Goal: Communication & Community: Ask a question

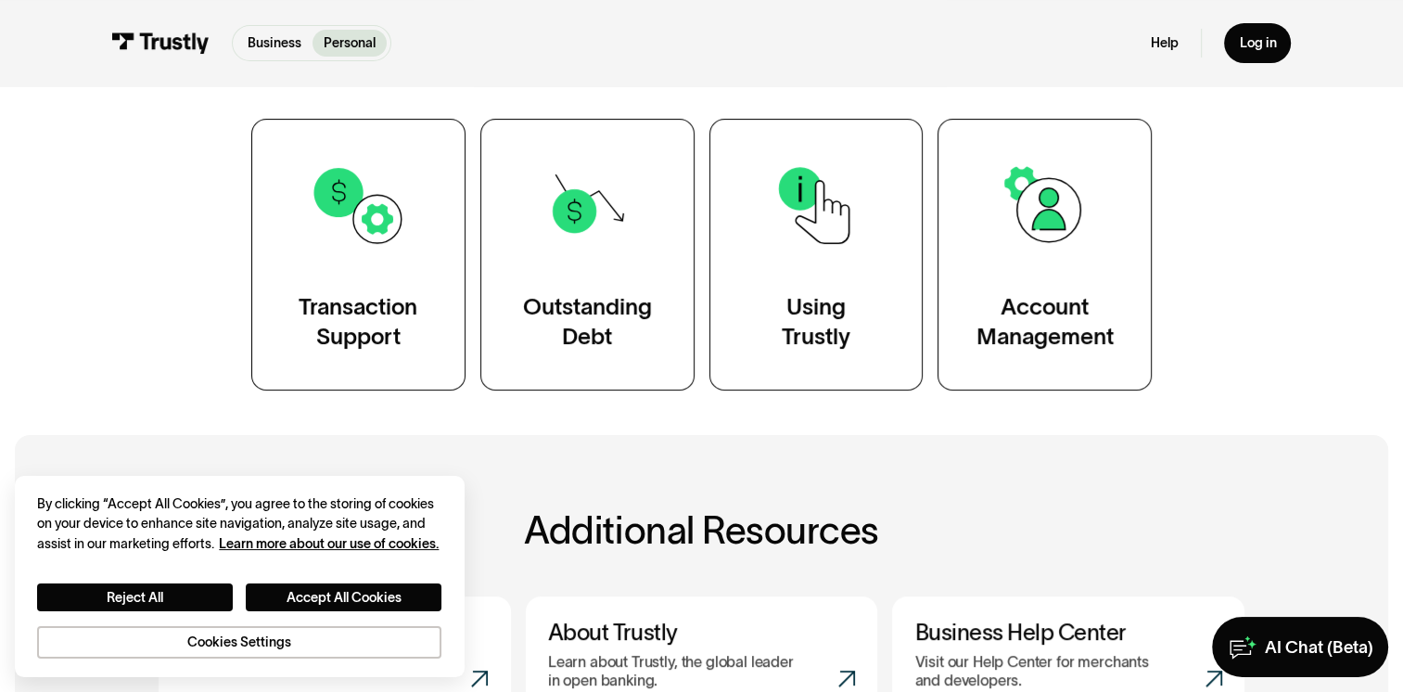
scroll to position [355, 0]
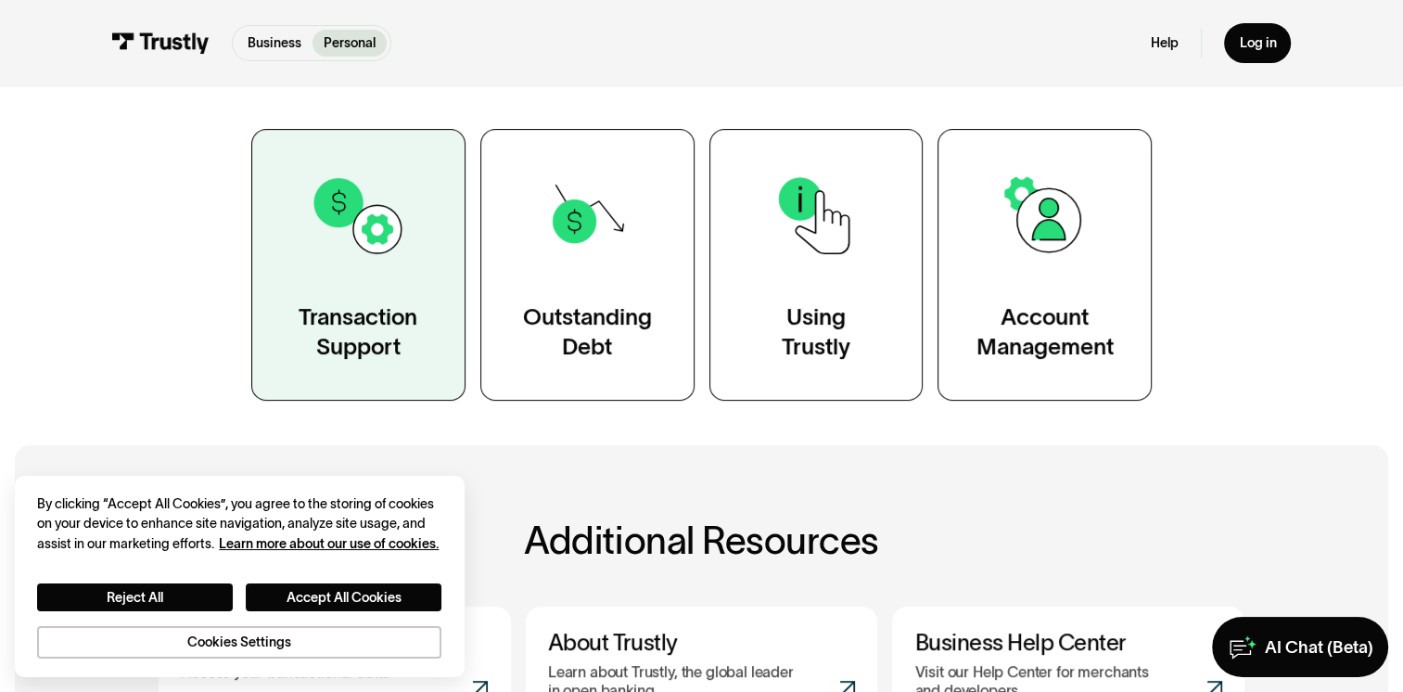
click at [371, 325] on div "Transaction Support" at bounding box center [358, 332] width 119 height 60
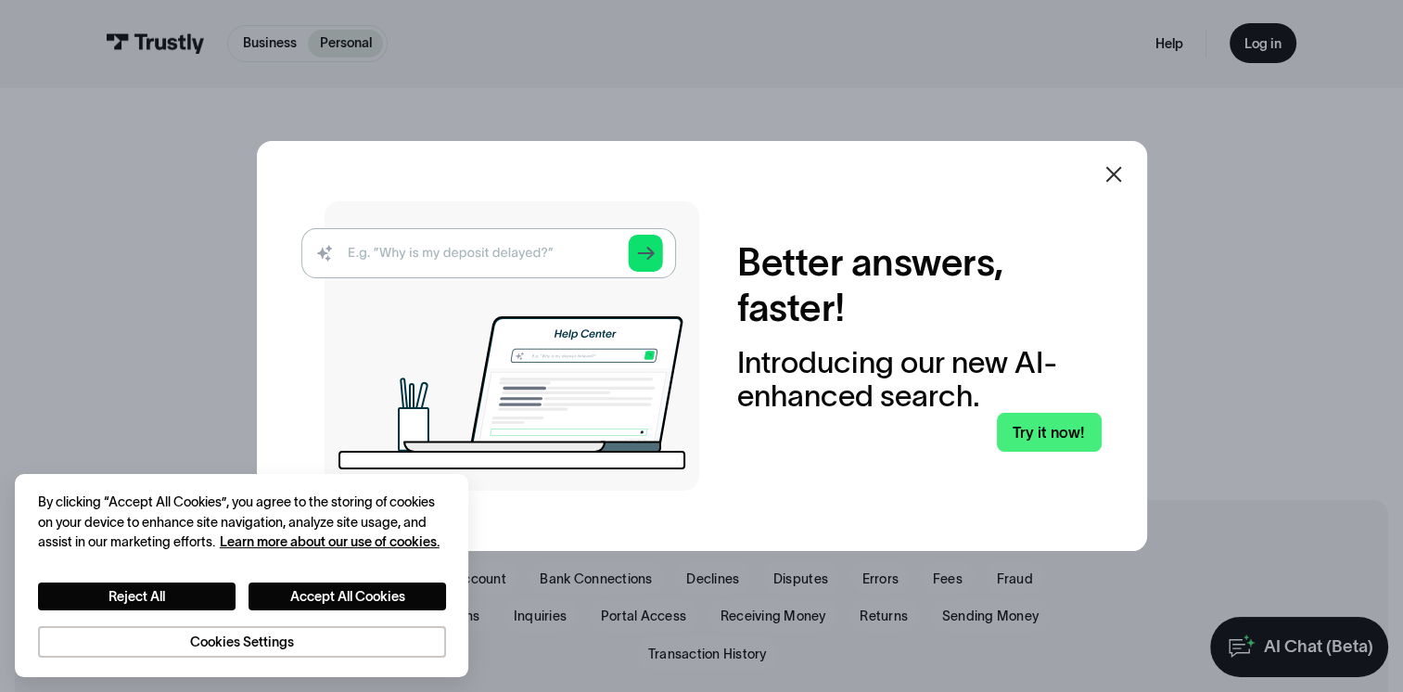
click at [1124, 180] on icon at bounding box center [1114, 174] width 22 height 22
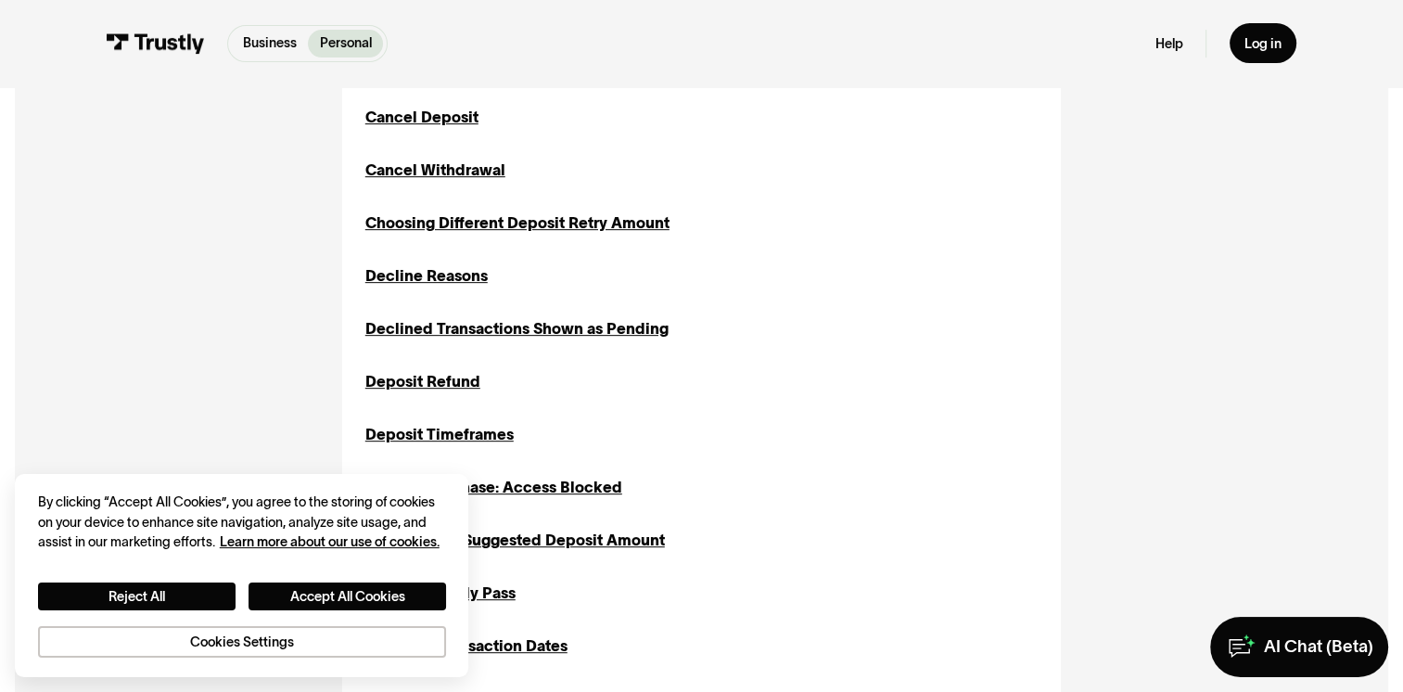
scroll to position [785, 0]
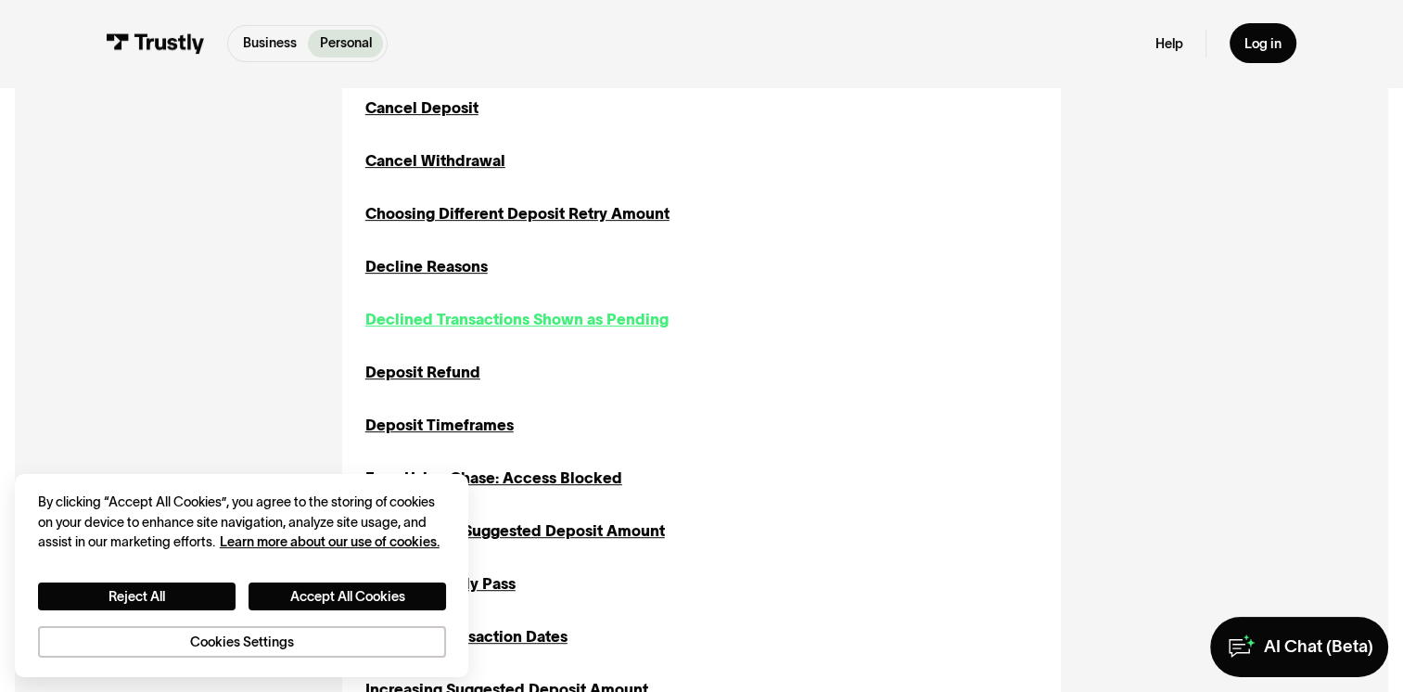
click at [610, 318] on div "Declined Transactions Shown as Pending" at bounding box center [516, 319] width 303 height 22
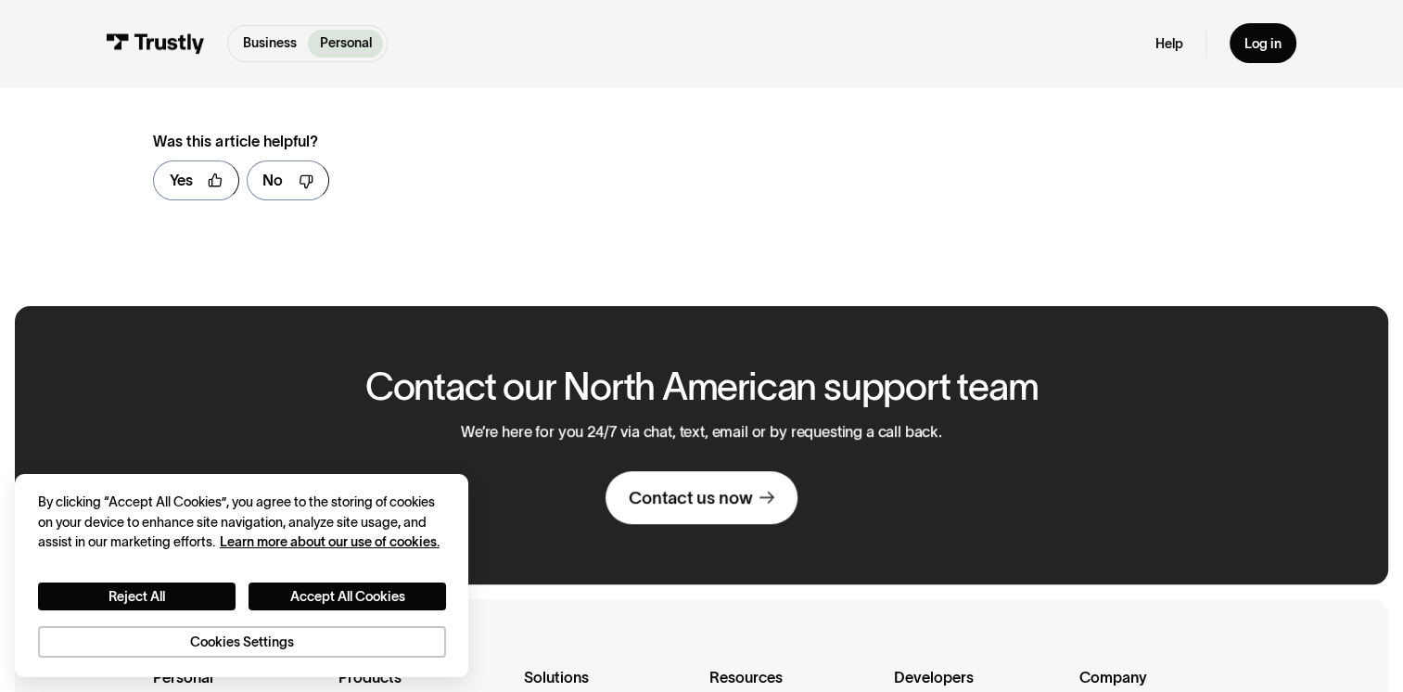
scroll to position [560, 0]
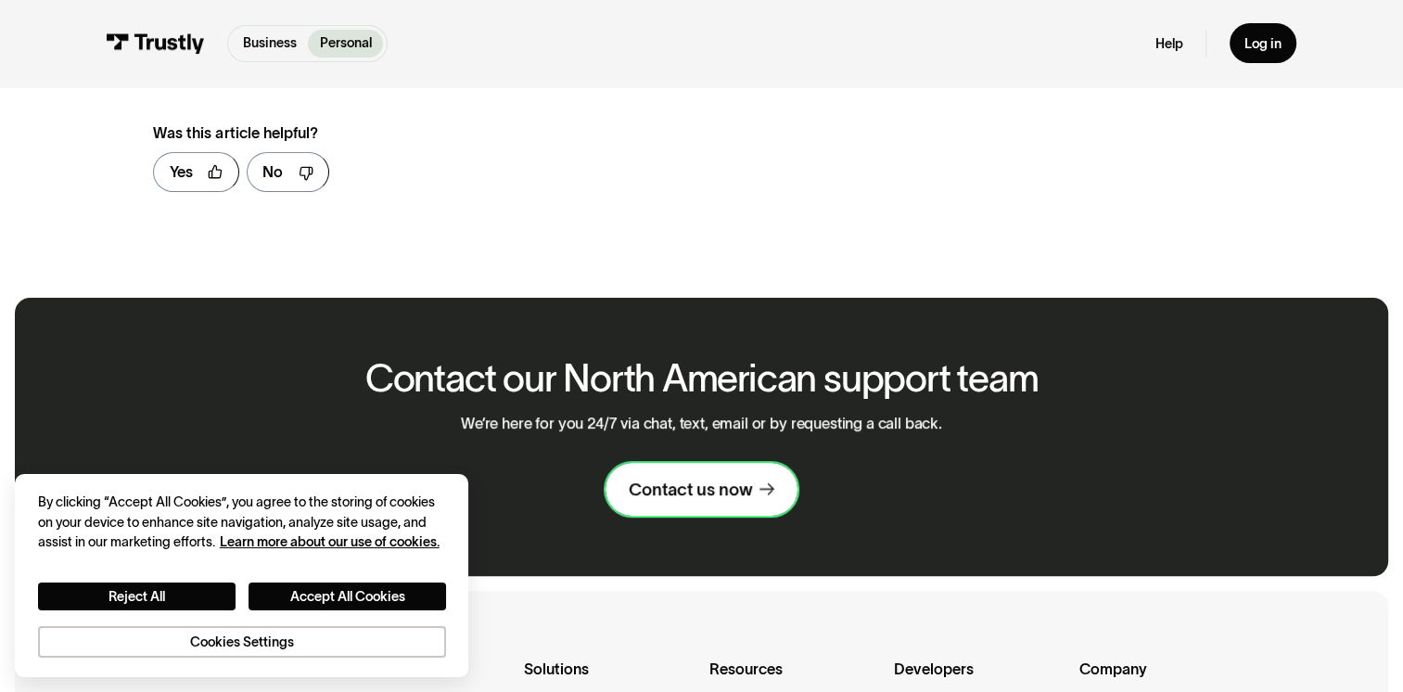
click at [664, 501] on div "Contact us now" at bounding box center [690, 489] width 123 height 22
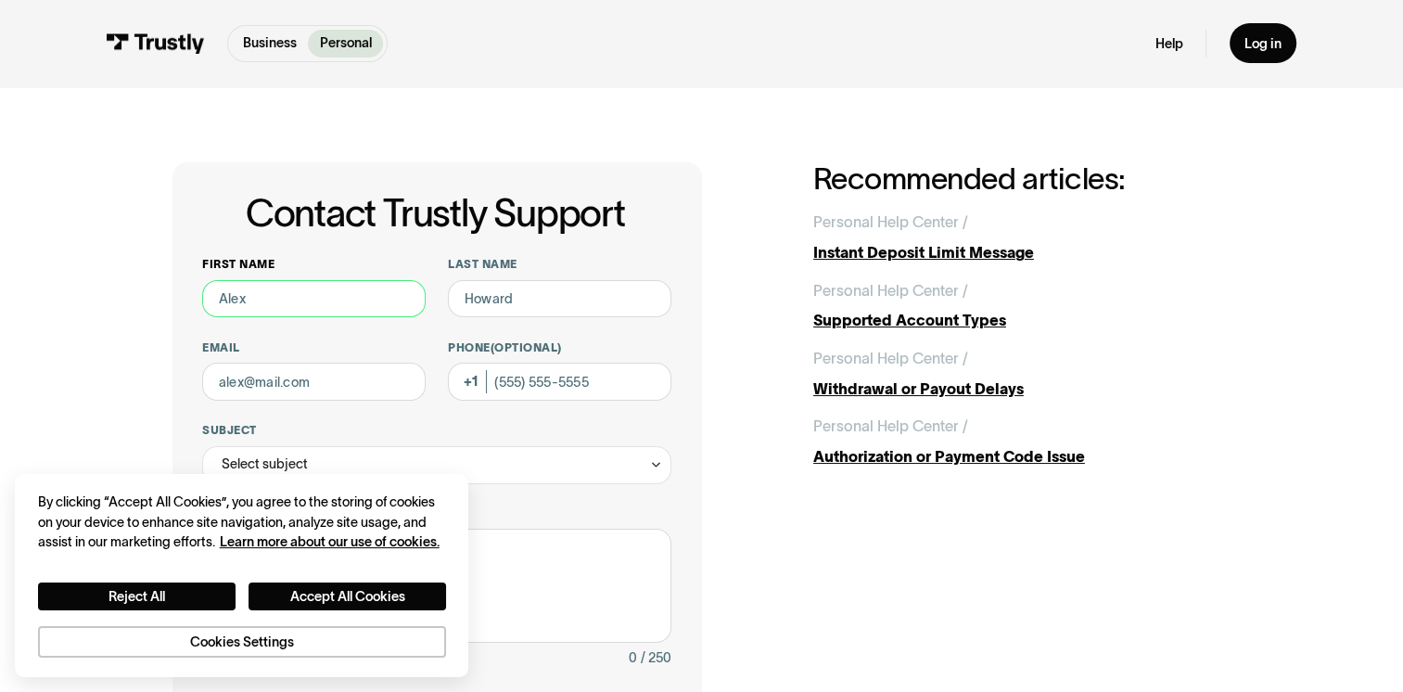
click at [300, 301] on input "First name" at bounding box center [313, 299] width 223 height 38
type input "Al"
type input "Workman"
type input "bradworkman@gmail.com"
type input "(417) 230-1460"
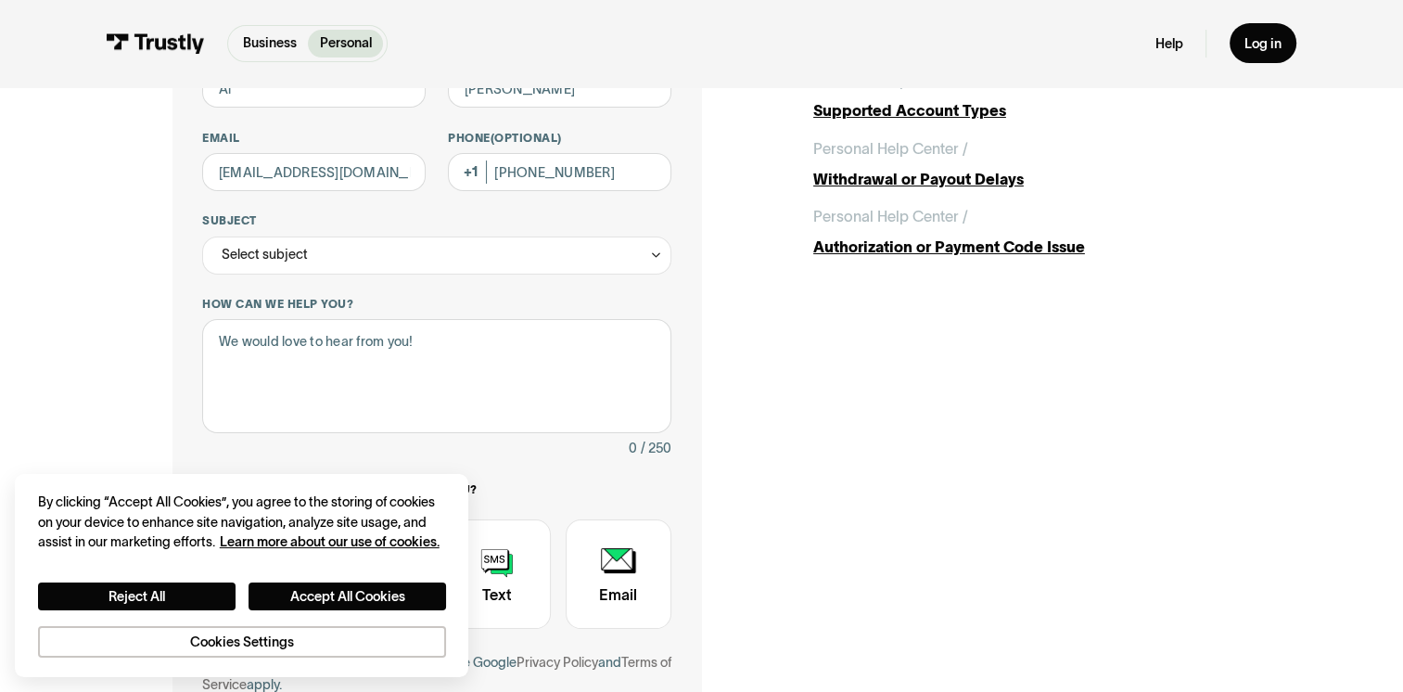
scroll to position [211, 0]
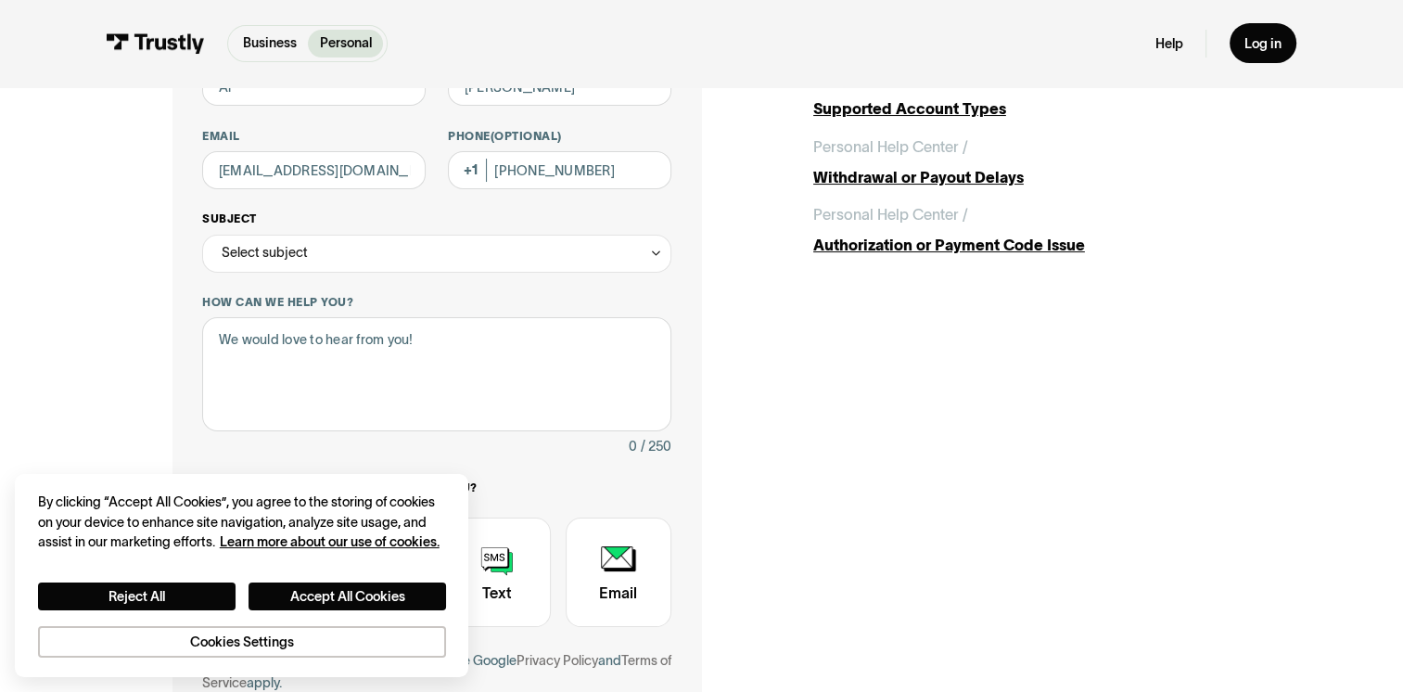
click at [649, 260] on icon "Contact Trustly Support" at bounding box center [656, 253] width 14 height 15
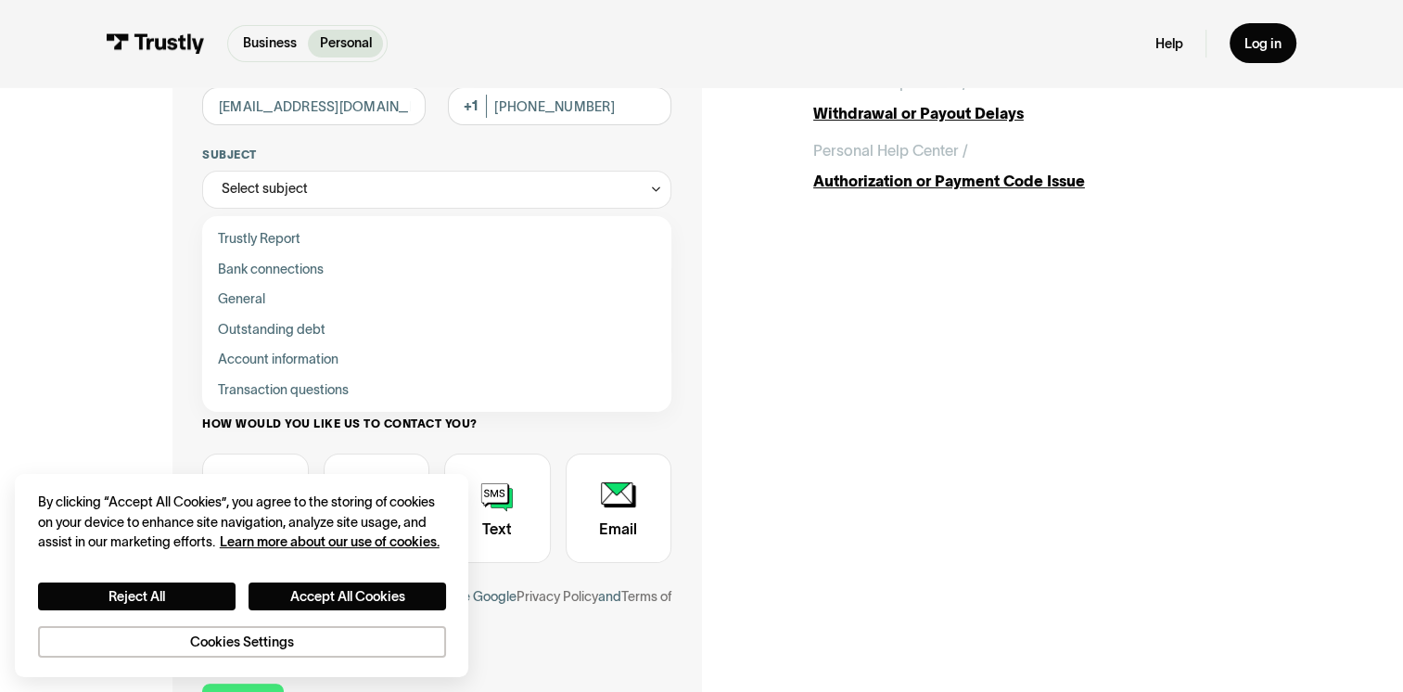
scroll to position [282, 0]
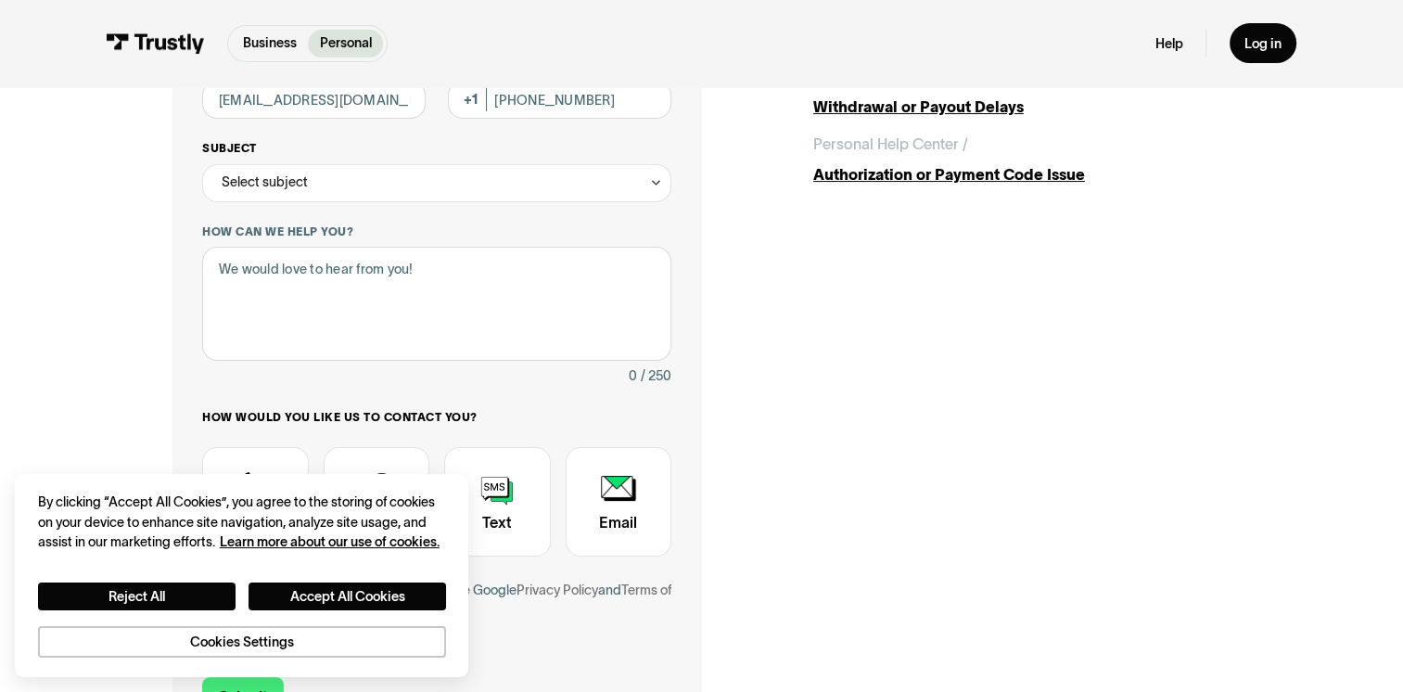
click at [649, 185] on icon "Contact Trustly Support" at bounding box center [656, 182] width 14 height 15
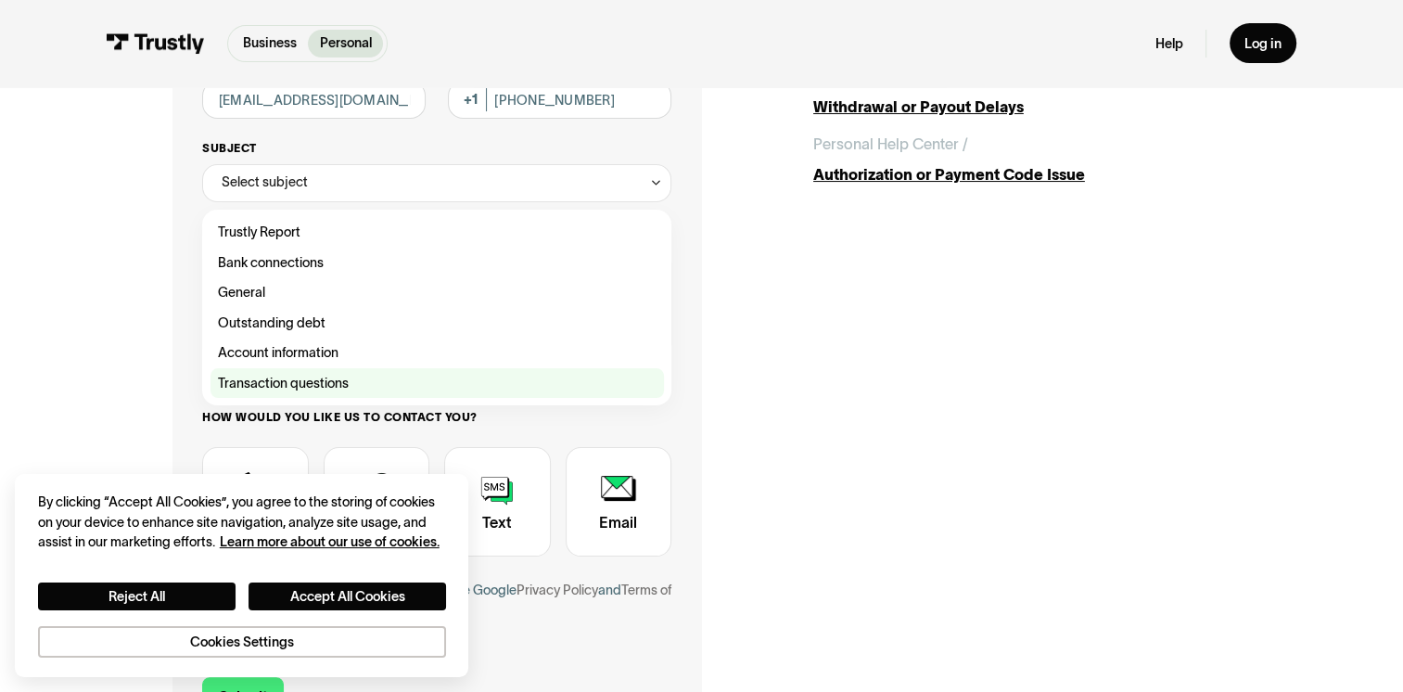
click at [388, 388] on div "Contact Trustly Support" at bounding box center [436, 383] width 453 height 31
type input "**********"
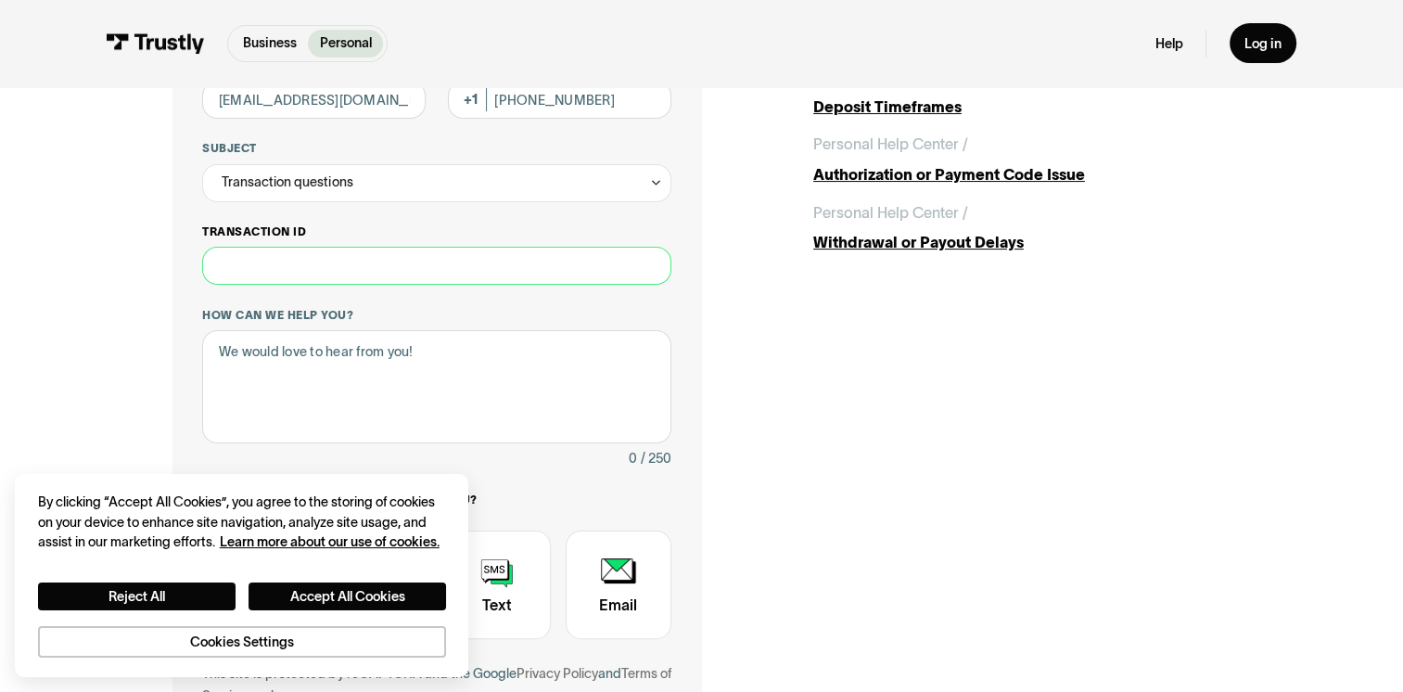
click at [383, 267] on input "Transaction ID" at bounding box center [436, 266] width 468 height 38
paste input "**********"
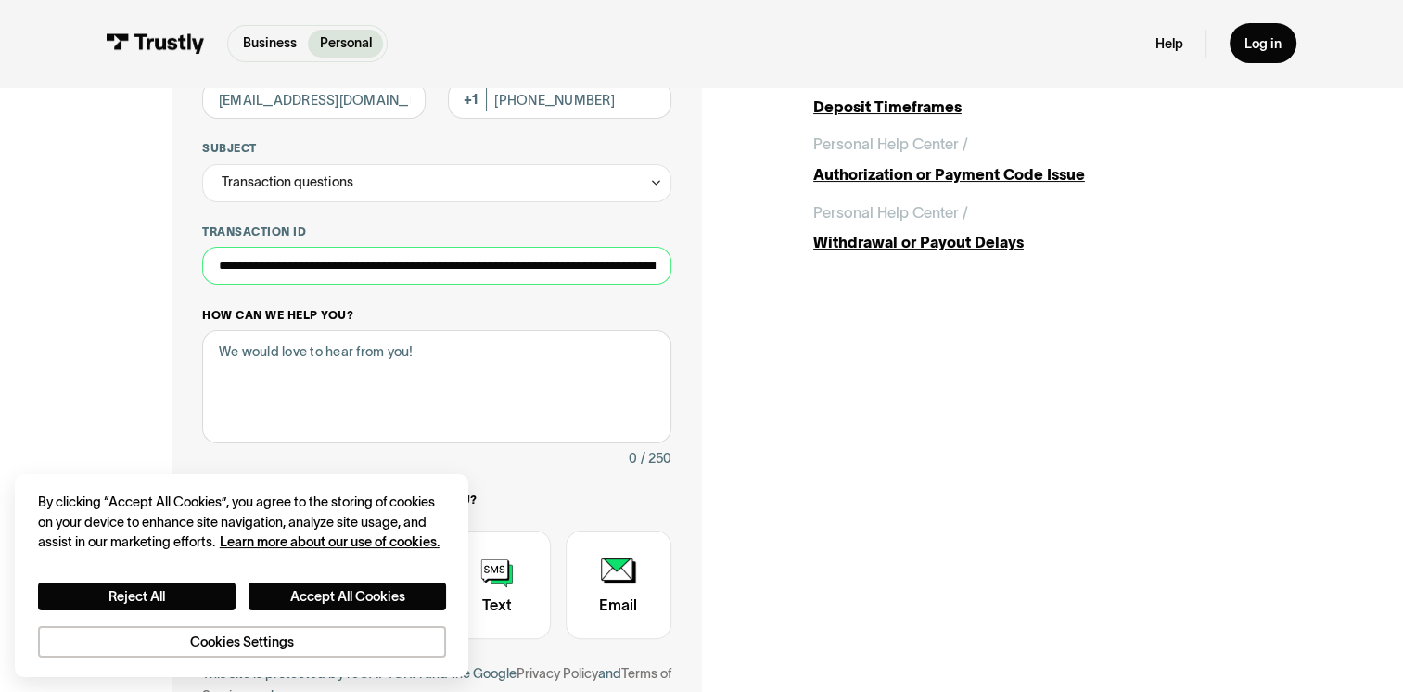
scroll to position [0, 1289]
type input "**********"
click at [477, 378] on textarea "How can we help you?" at bounding box center [436, 386] width 468 height 113
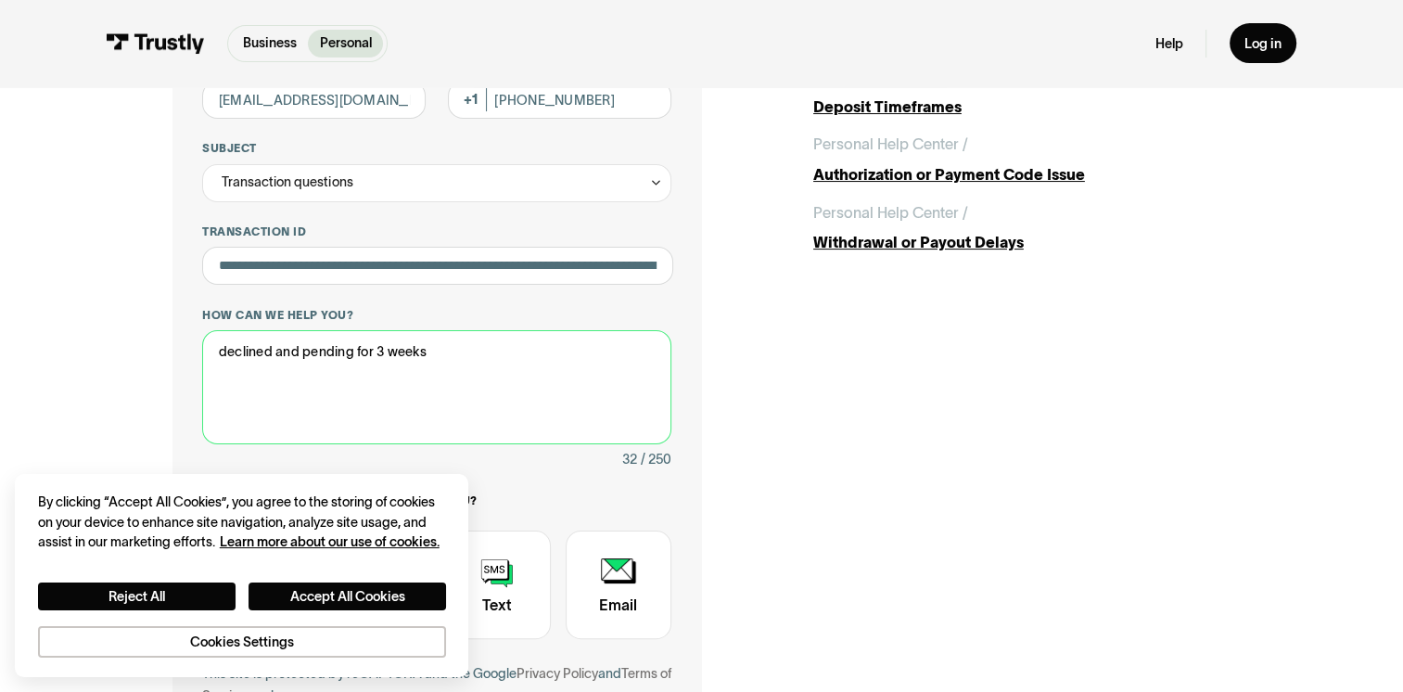
type textarea "declined and pending for 3 weeks"
click at [808, 473] on div "**********" at bounding box center [701, 355] width 1058 height 950
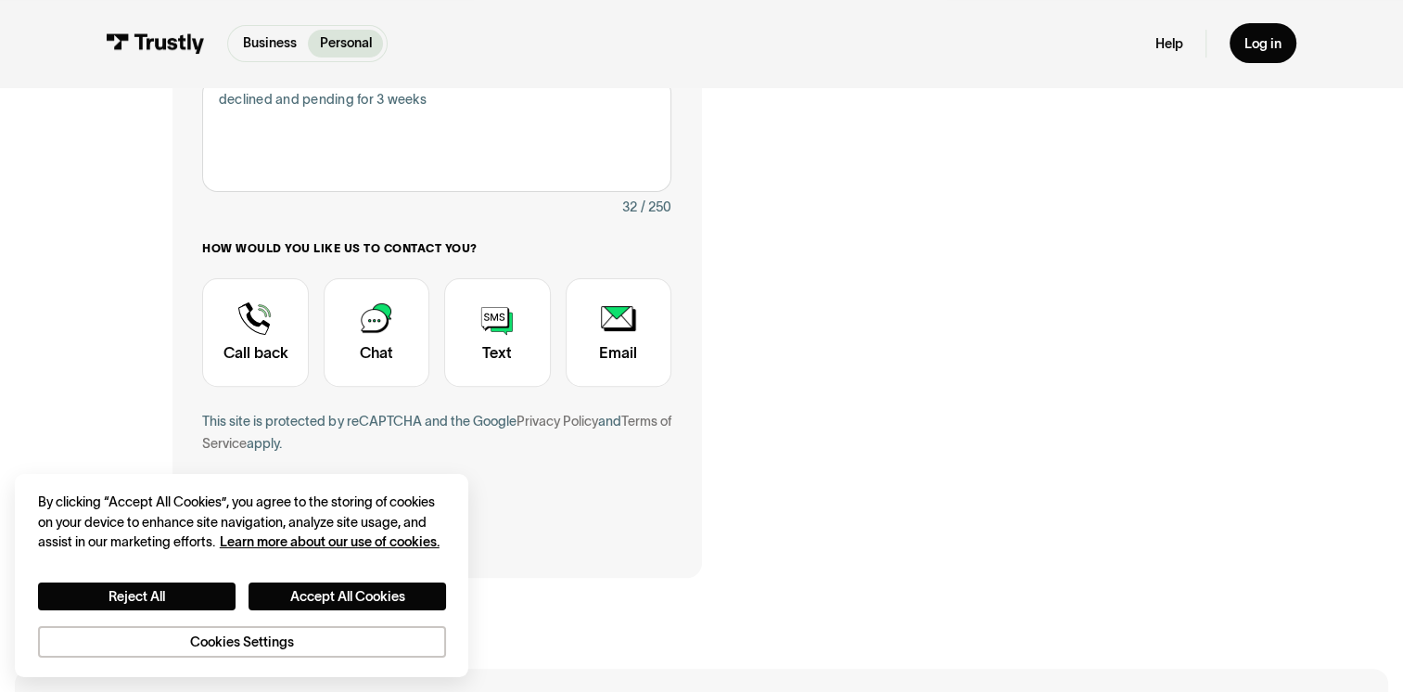
scroll to position [653, 0]
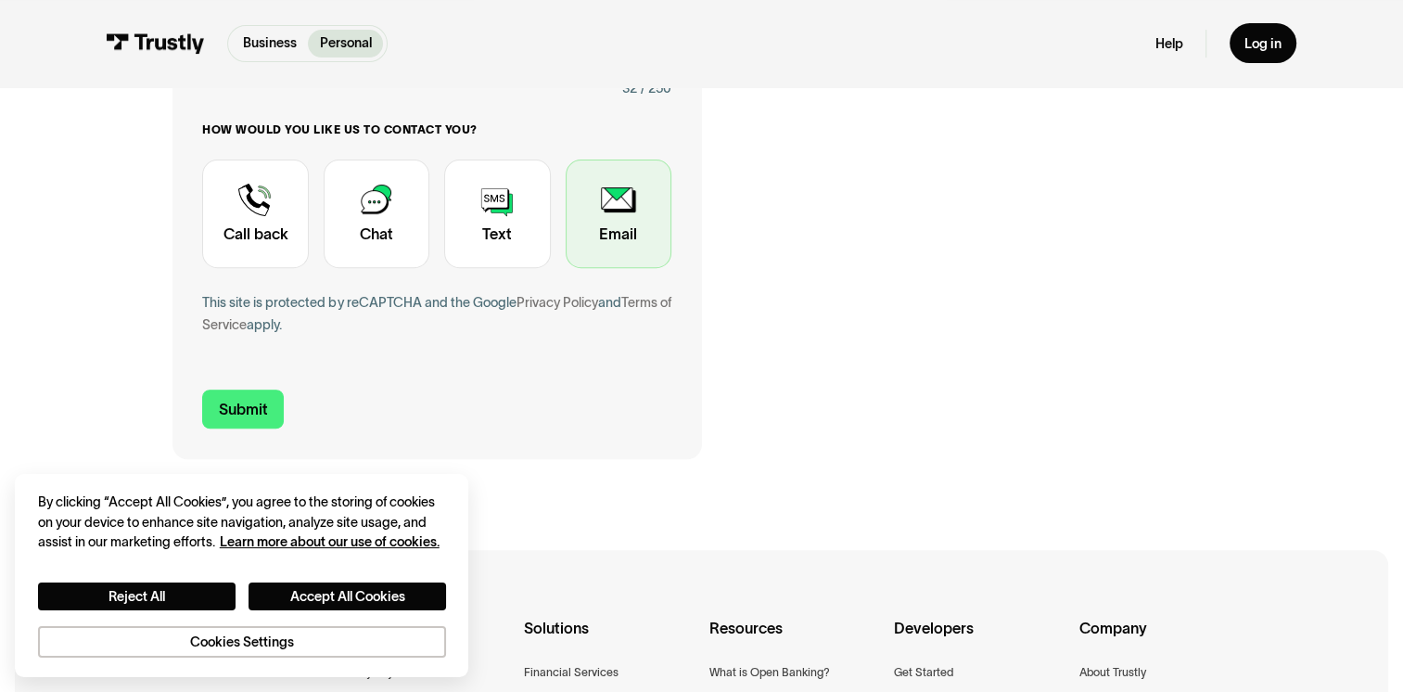
click at [604, 205] on div "Contact Trustly Support" at bounding box center [619, 213] width 106 height 108
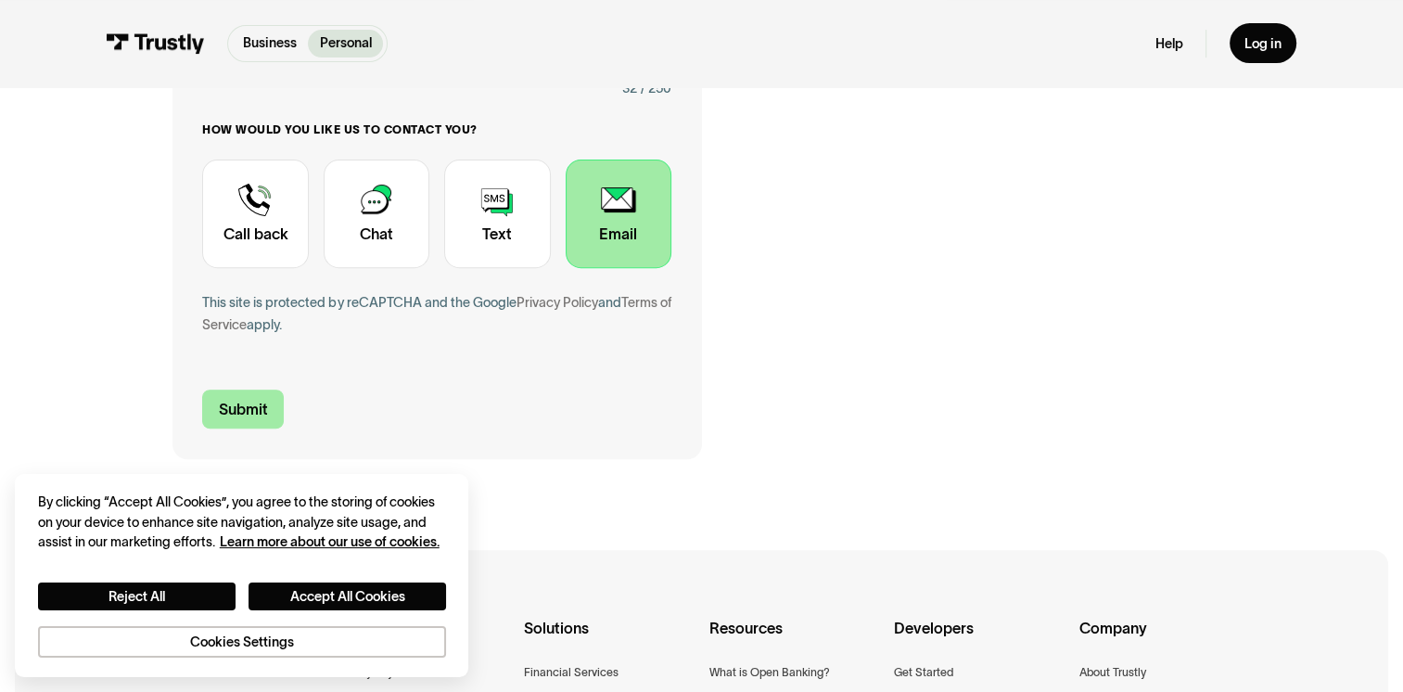
click at [231, 399] on input "Submit" at bounding box center [243, 409] width 82 height 40
type input "+14172301460"
